Goal: Task Accomplishment & Management: Manage account settings

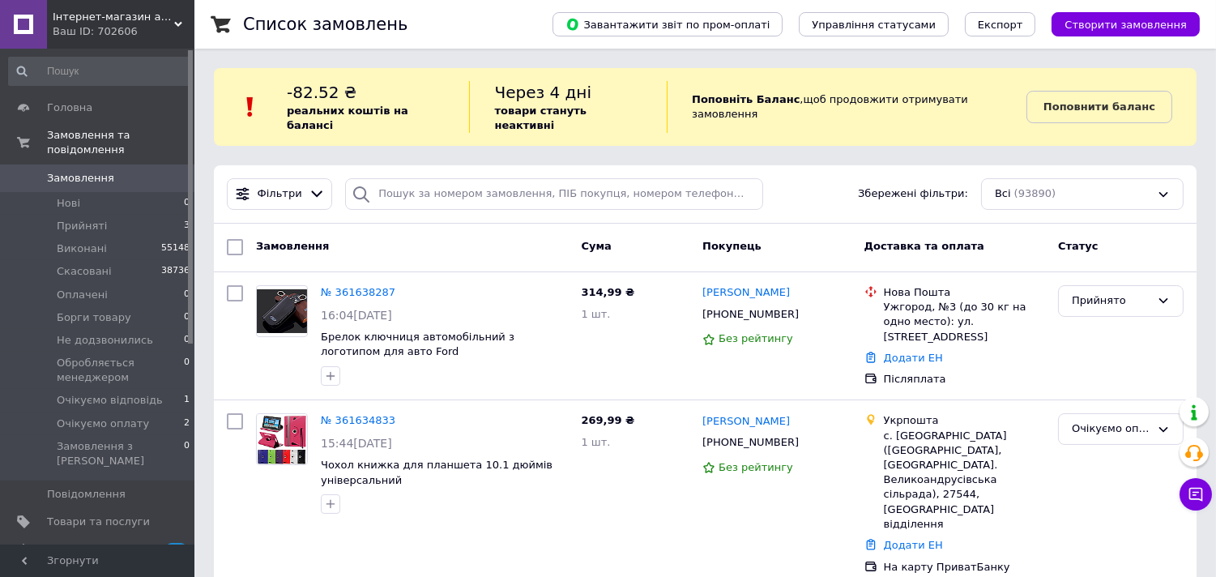
click at [103, 25] on div "Ваш ID: 702606" at bounding box center [124, 31] width 142 height 15
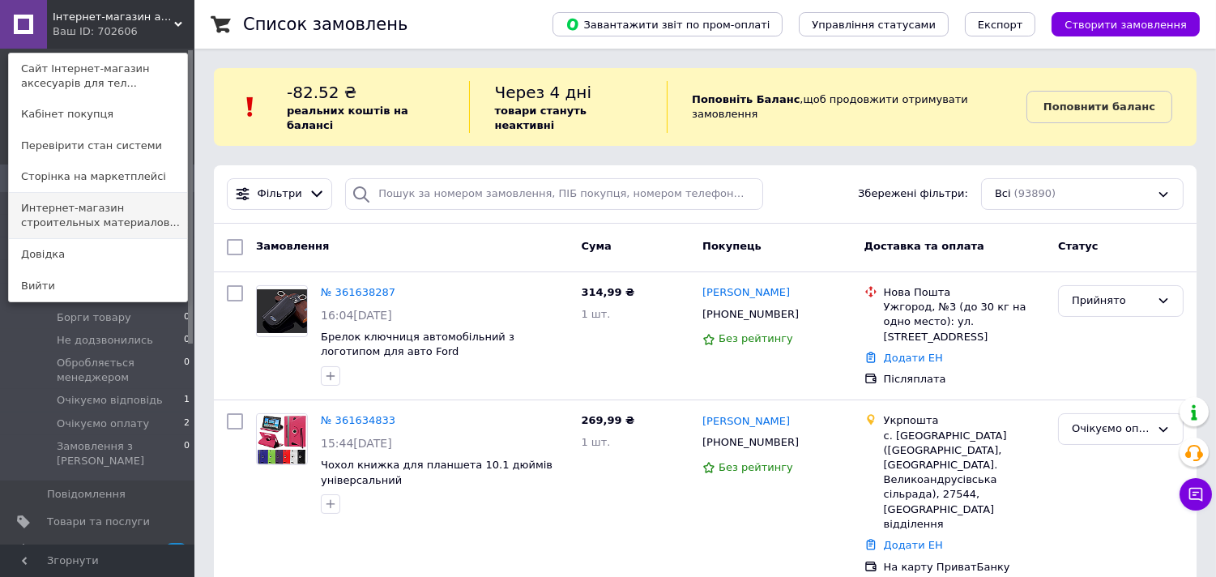
click at [70, 209] on link "Интернет-магазин строительных материалов..." at bounding box center [98, 215] width 178 height 45
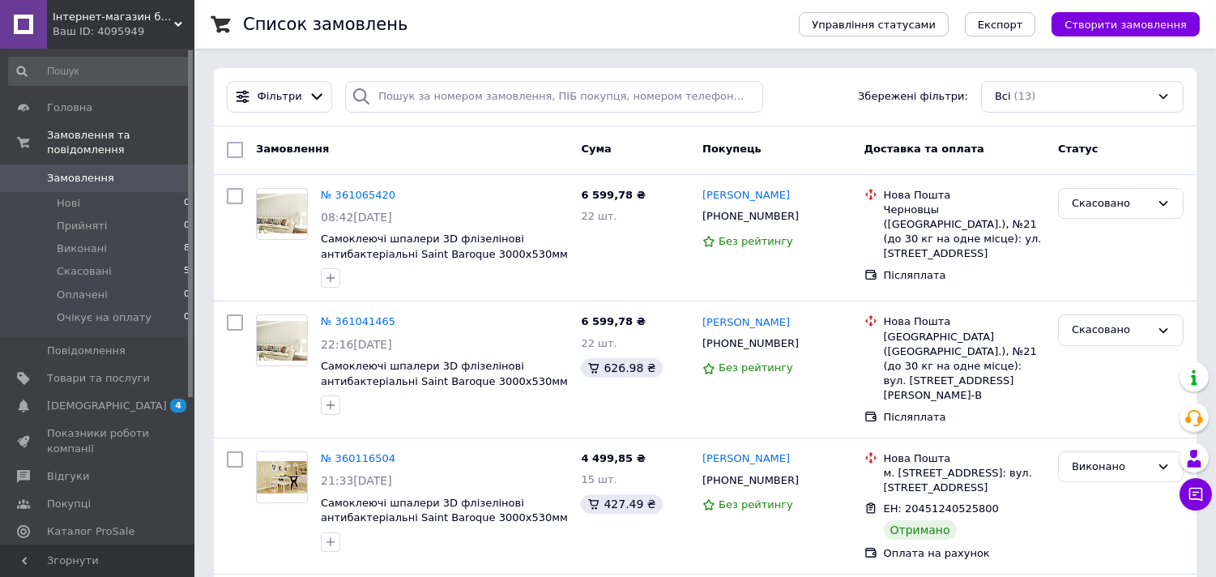
click at [100, 35] on div "Ваш ID: 4095949" at bounding box center [124, 31] width 142 height 15
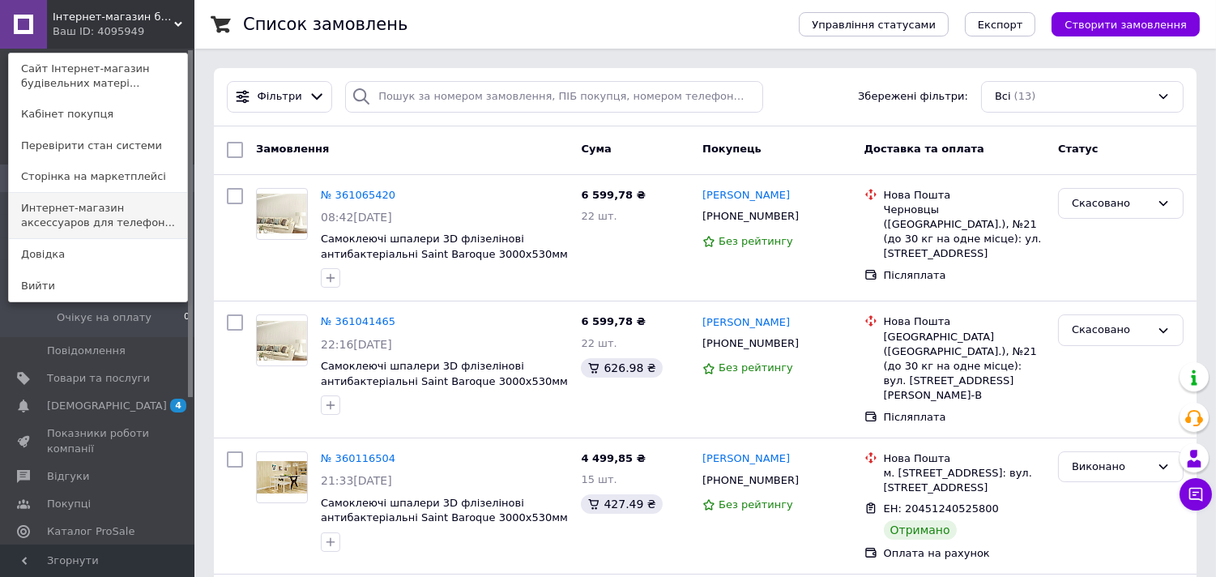
click at [96, 207] on link "Интернет-магазин аксессуаров для телефон..." at bounding box center [98, 215] width 178 height 45
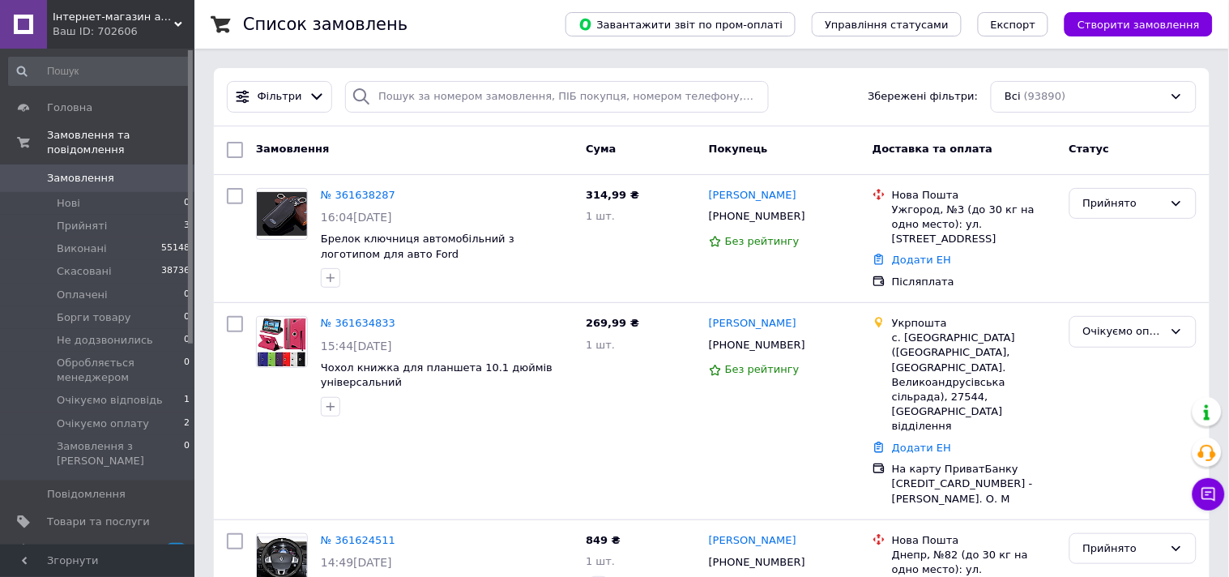
click at [87, 25] on div "Ваш ID: 702606" at bounding box center [124, 31] width 142 height 15
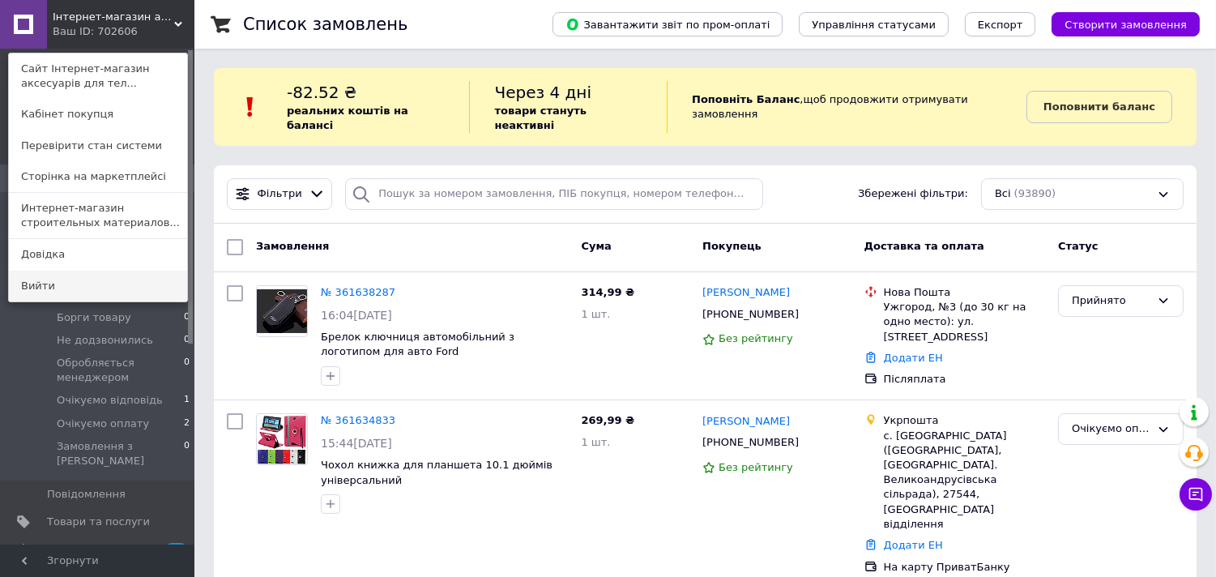
click at [54, 288] on link "Вийти" at bounding box center [98, 286] width 178 height 31
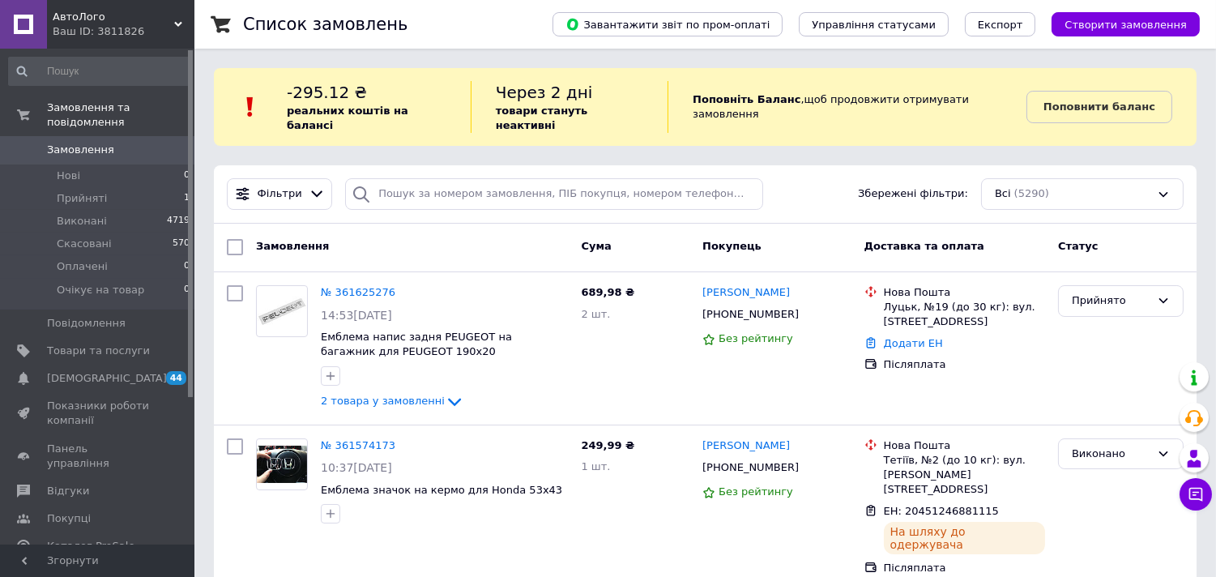
click at [106, 26] on div "Ваш ID: 3811826" at bounding box center [124, 31] width 142 height 15
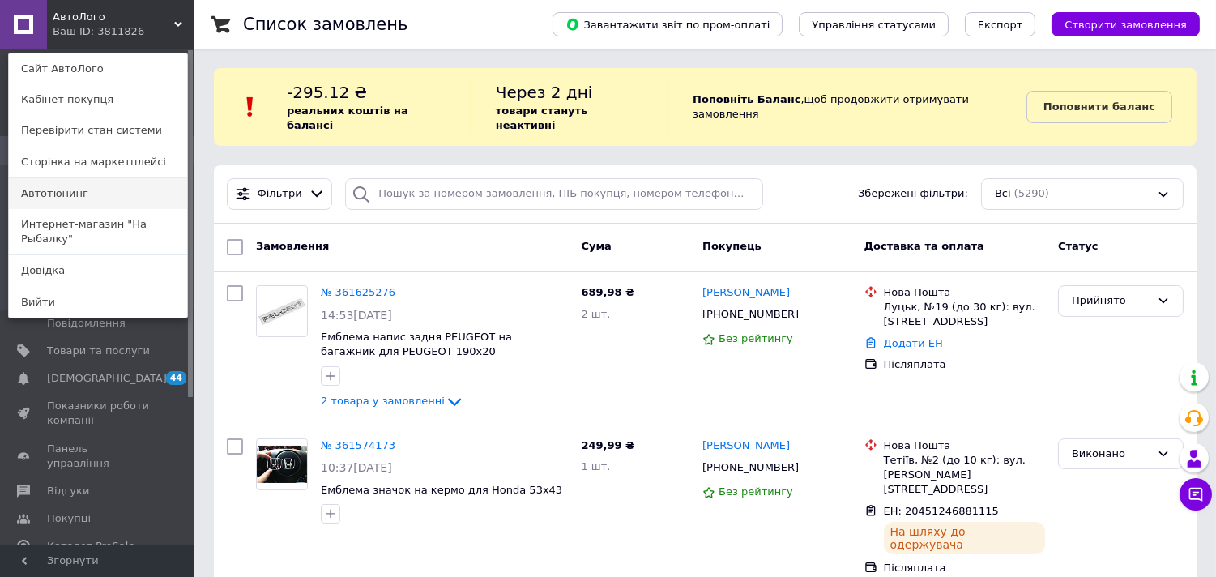
click at [79, 193] on link "Автотюнинг" at bounding box center [98, 193] width 178 height 31
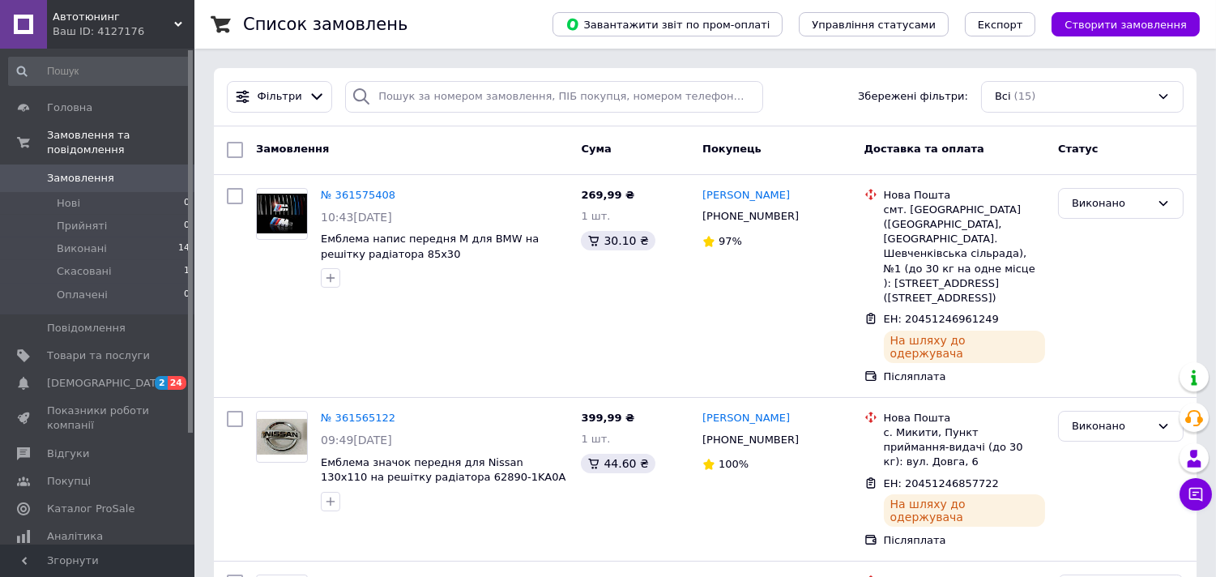
click at [150, 34] on div "Ваш ID: 4127176" at bounding box center [124, 31] width 142 height 15
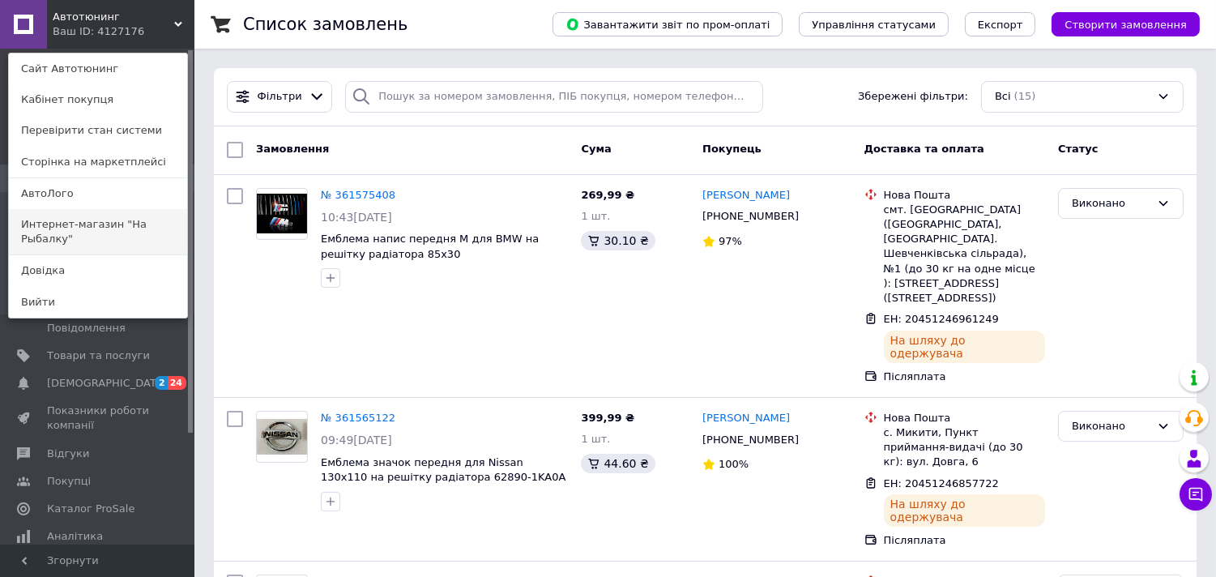
click at [75, 221] on link "Интернет-магазин "На Рыбалку"" at bounding box center [98, 231] width 178 height 45
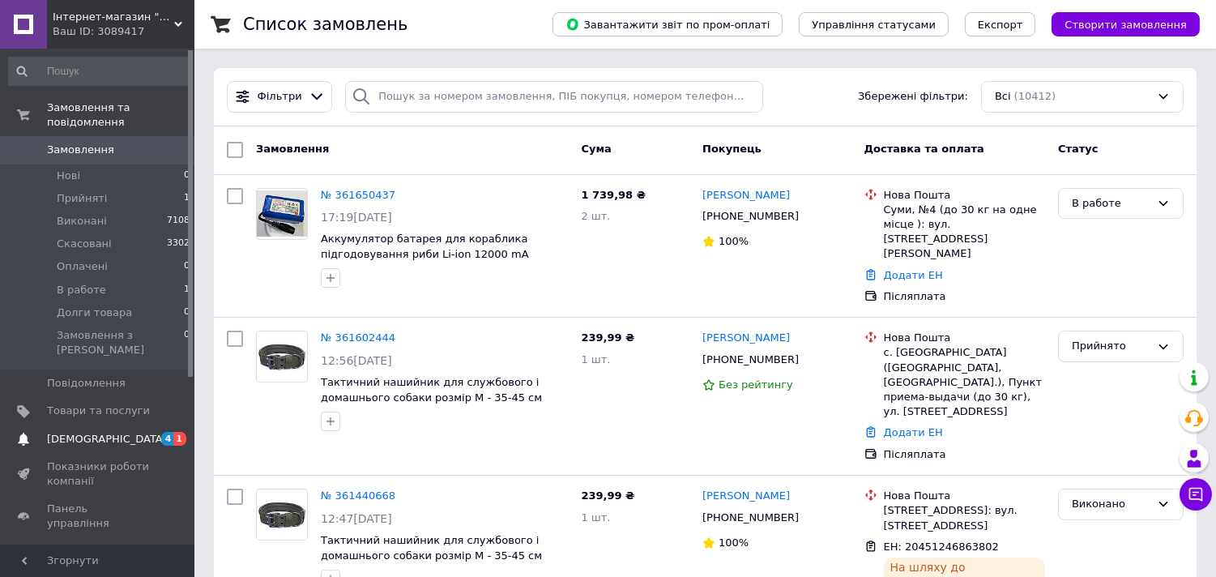
click at [76, 432] on span "[DEMOGRAPHIC_DATA]" at bounding box center [107, 439] width 120 height 15
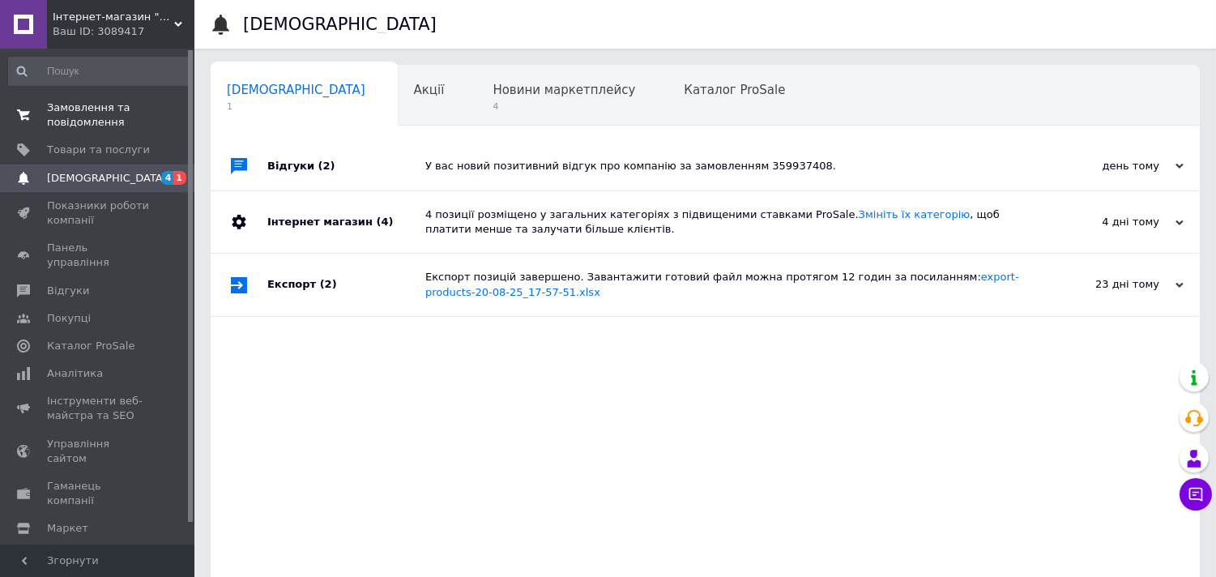
click at [86, 117] on span "Замовлення та повідомлення" at bounding box center [98, 114] width 103 height 29
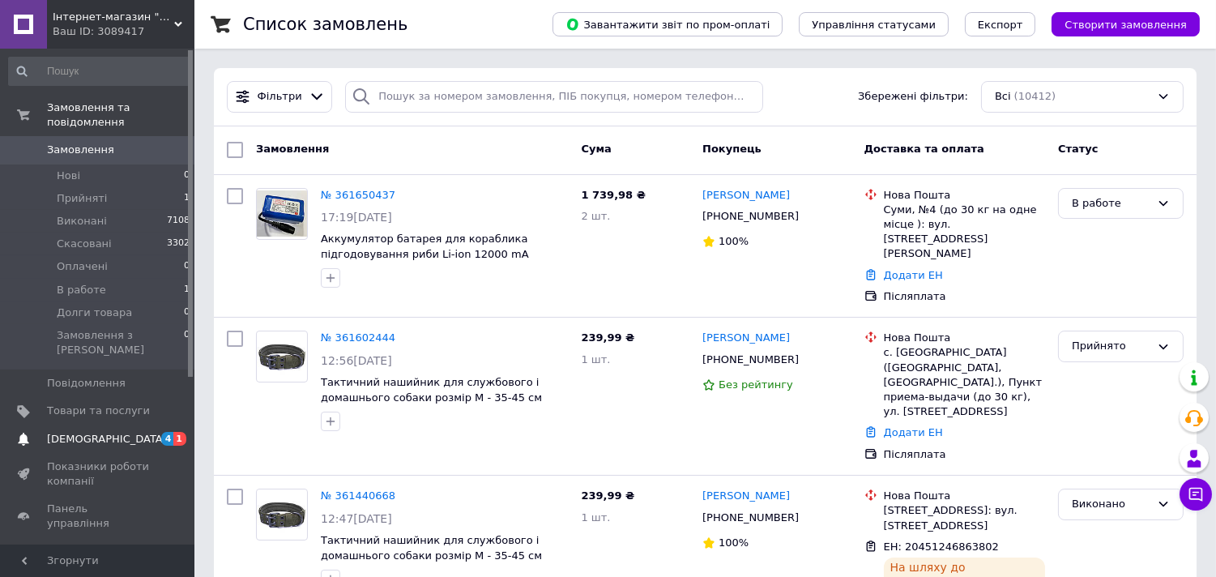
click at [75, 432] on span "[DEMOGRAPHIC_DATA]" at bounding box center [107, 439] width 120 height 15
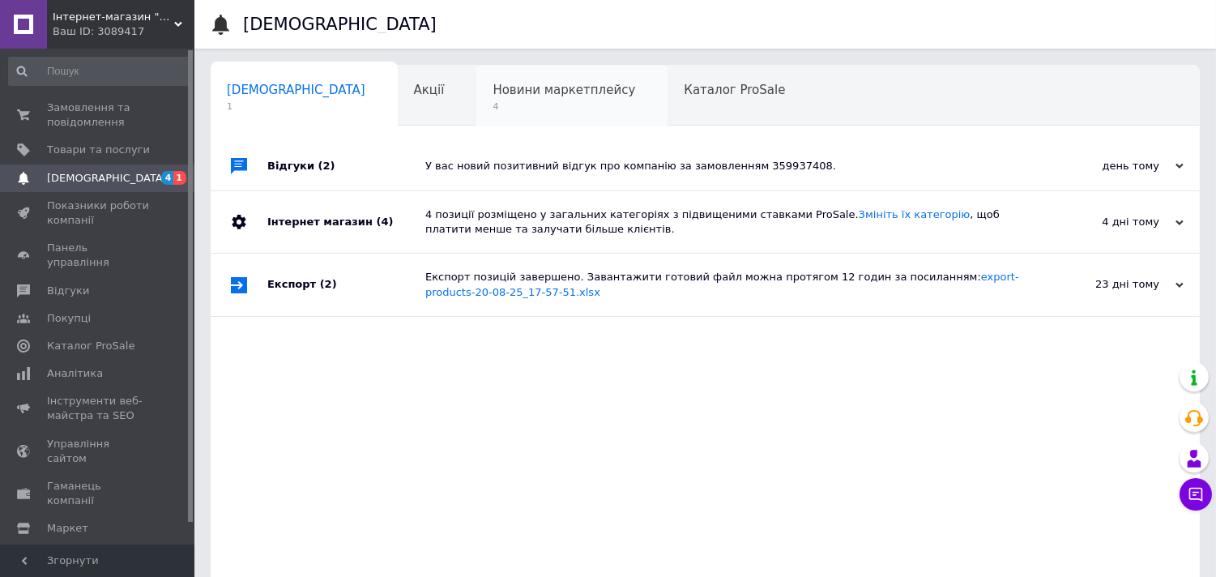
click at [493, 93] on span "Новини маркетплейсу" at bounding box center [564, 90] width 143 height 15
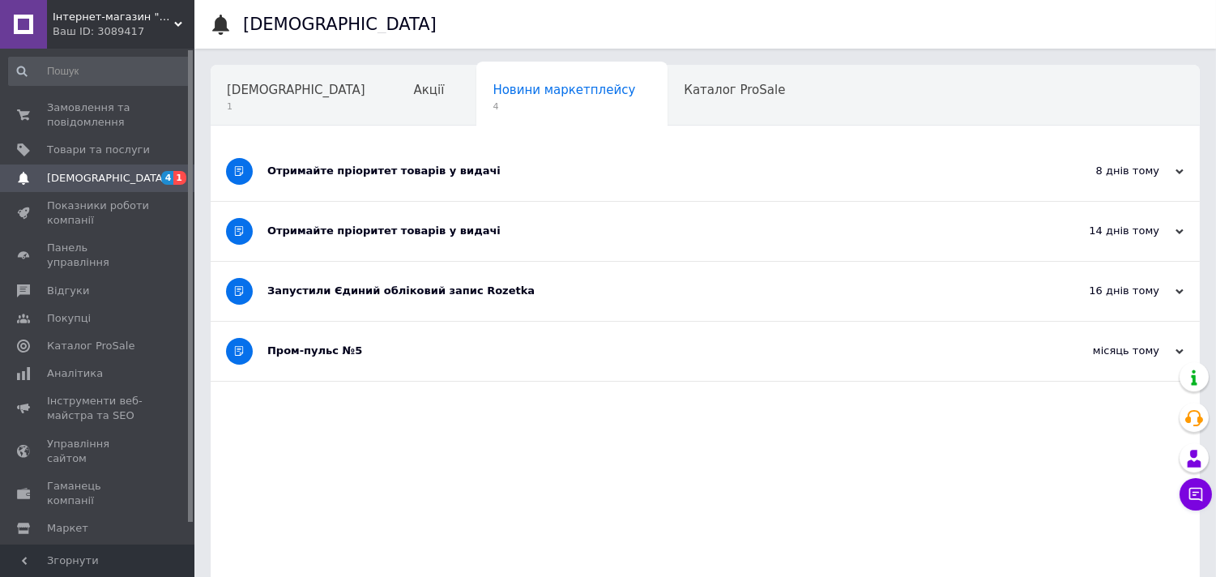
click at [398, 98] on div "Акції" at bounding box center [437, 97] width 79 height 62
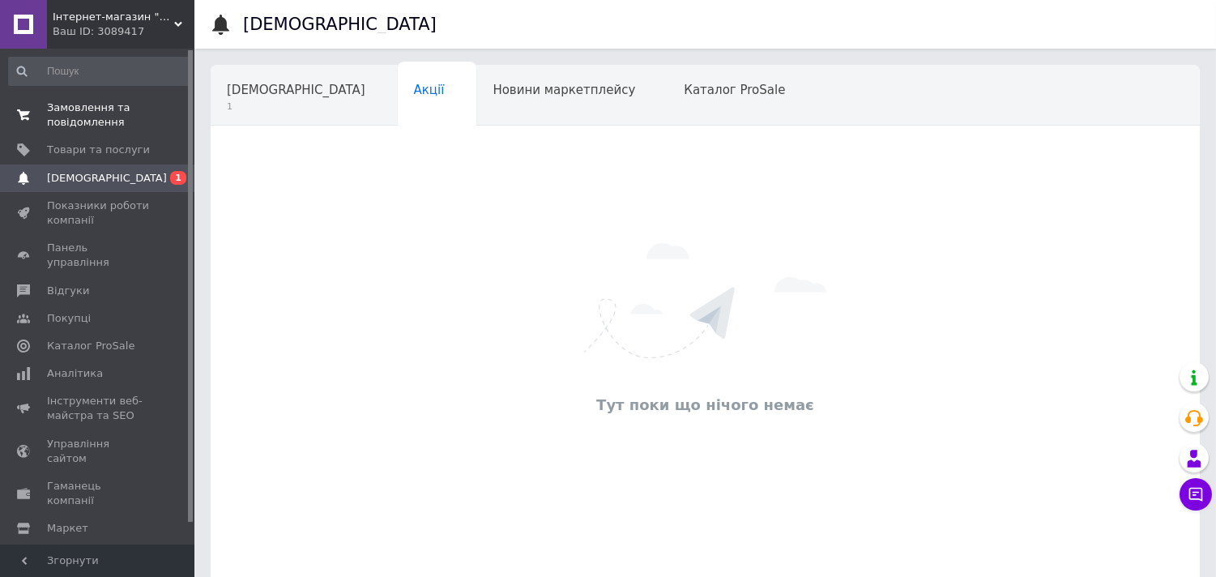
click at [85, 119] on span "Замовлення та повідомлення" at bounding box center [98, 114] width 103 height 29
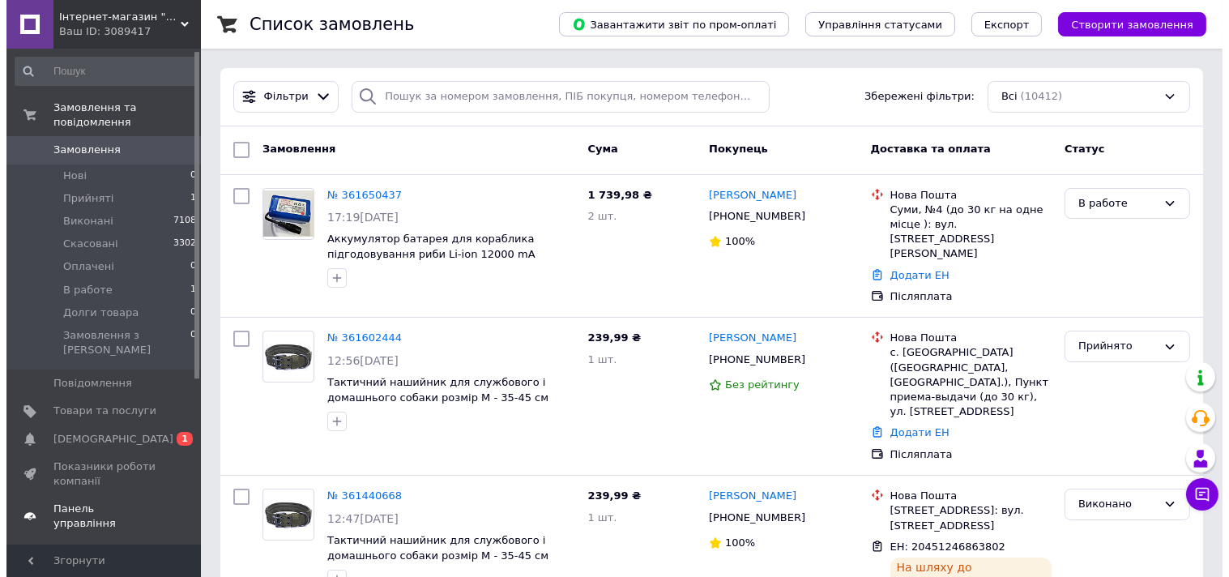
scroll to position [180, 0]
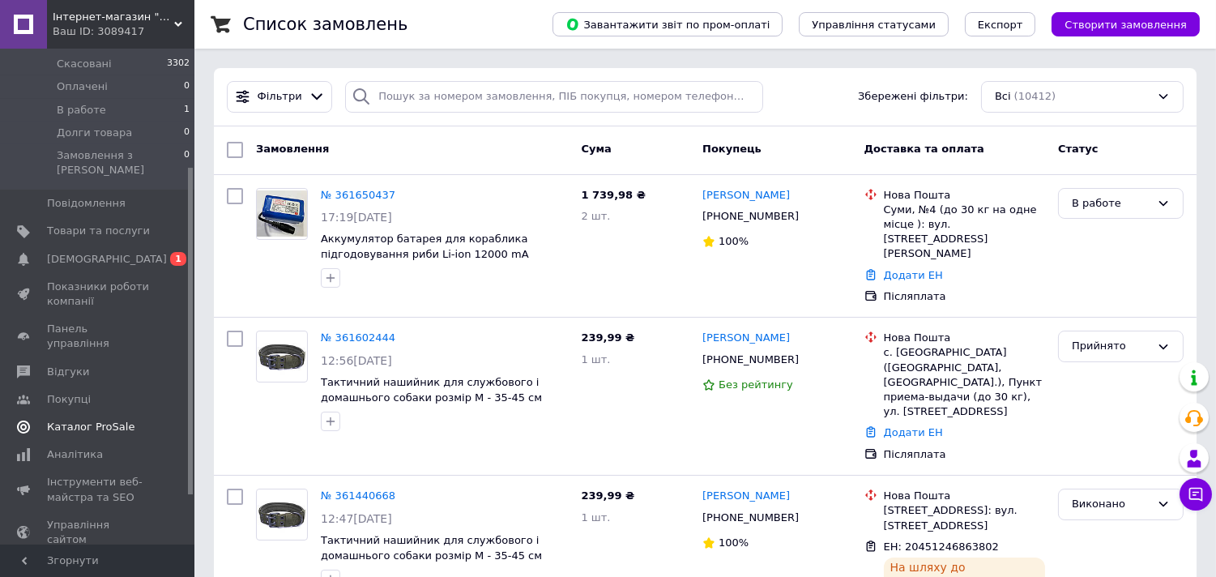
click at [81, 420] on span "Каталог ProSale" at bounding box center [91, 427] width 88 height 15
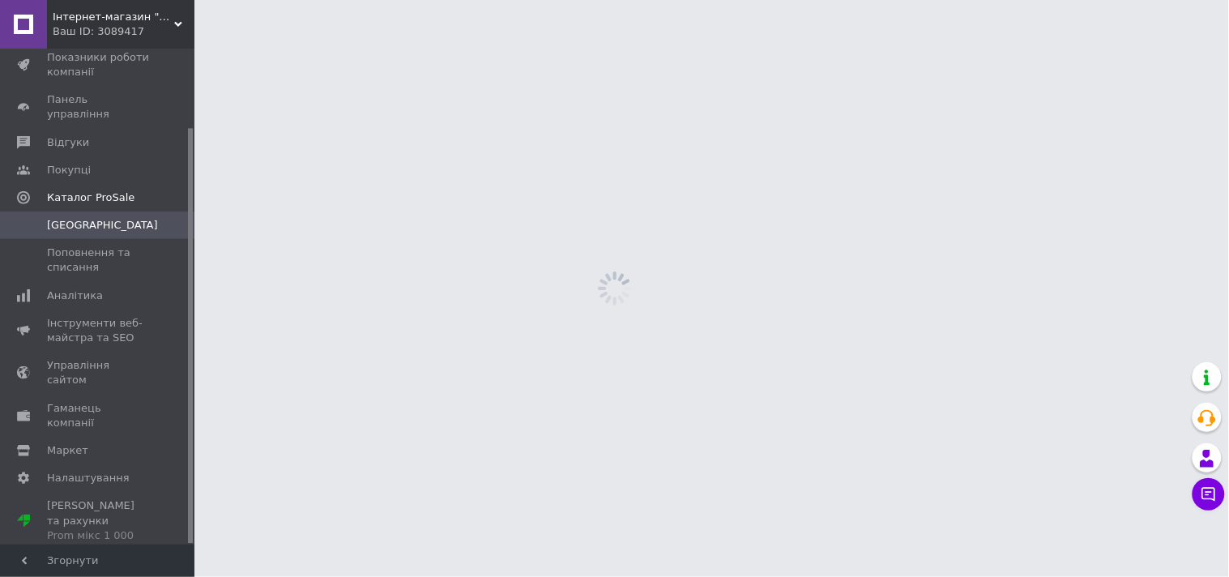
scroll to position [93, 0]
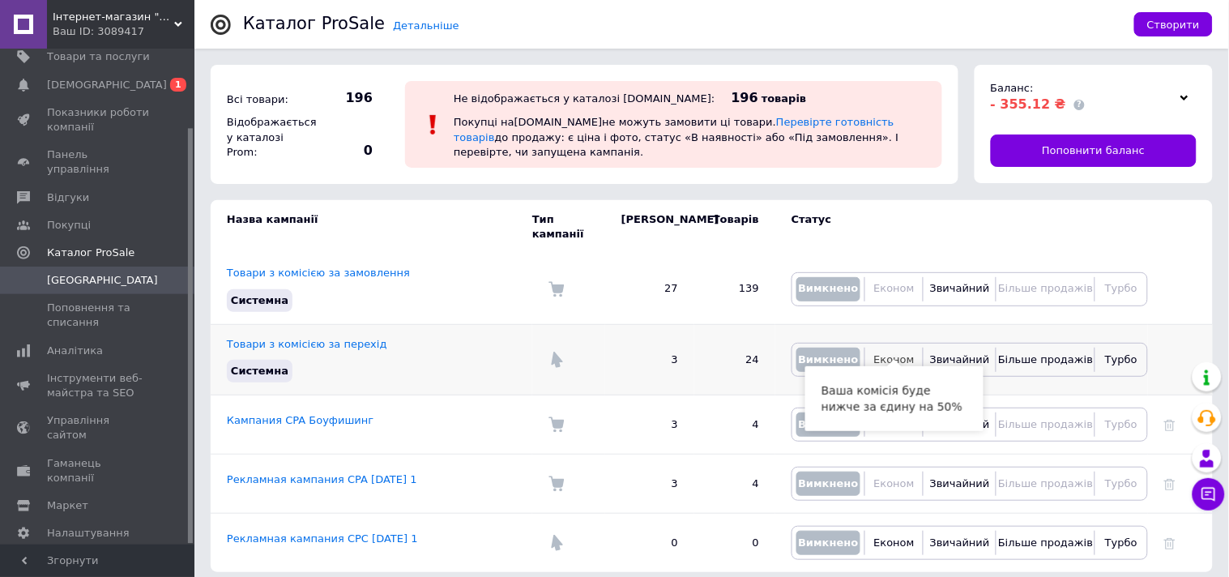
click at [888, 353] on span "Економ" at bounding box center [894, 359] width 41 height 12
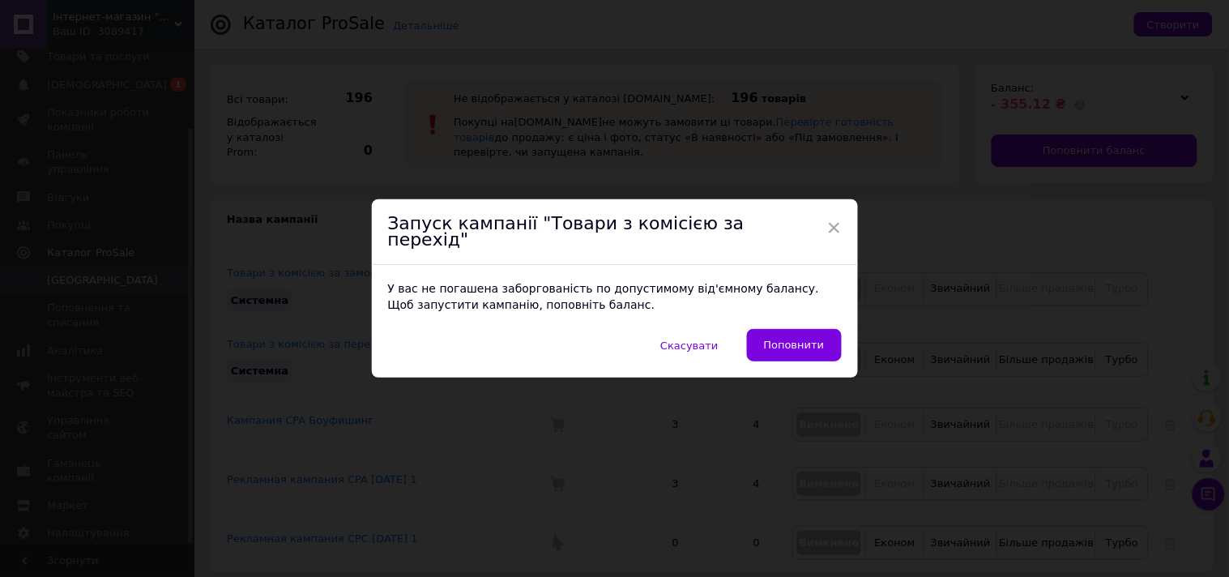
click at [836, 236] on span "×" at bounding box center [834, 228] width 15 height 28
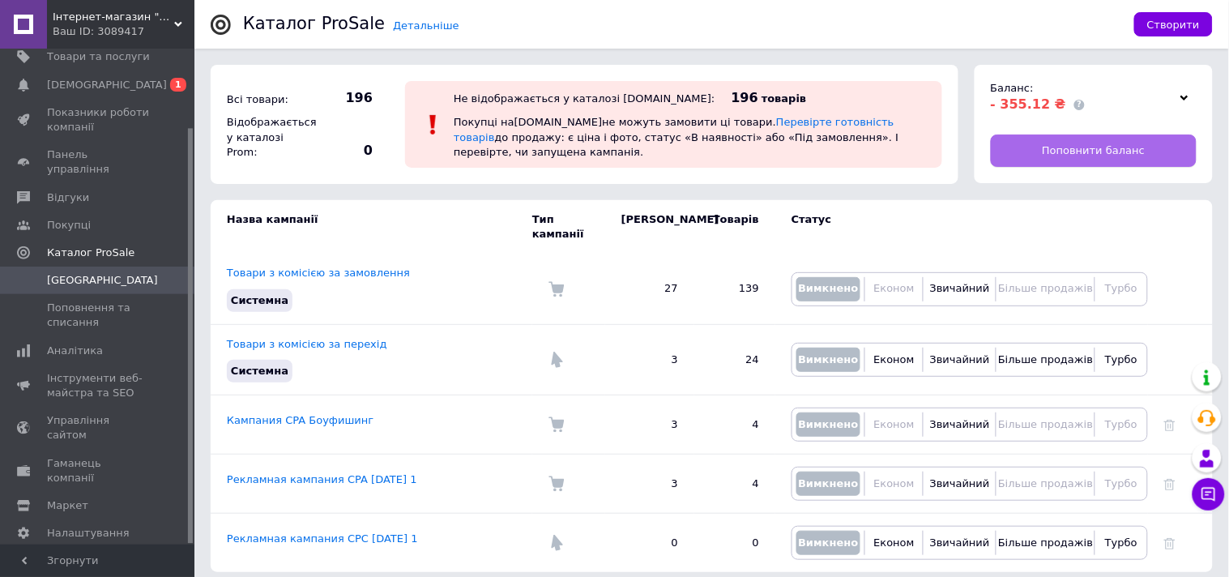
click at [1068, 148] on span "Поповнити баланс" at bounding box center [1093, 150] width 103 height 15
